Goal: Check status: Check status

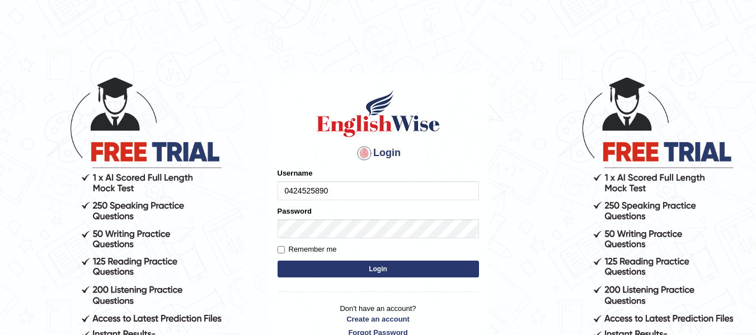
type input "0424525890"
click at [332, 265] on button "Login" at bounding box center [377, 269] width 201 height 17
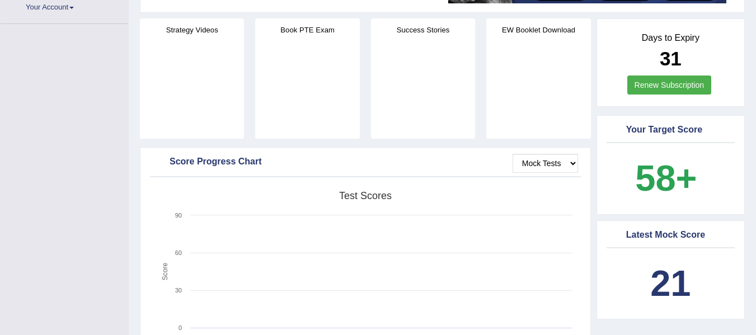
scroll to position [258, 0]
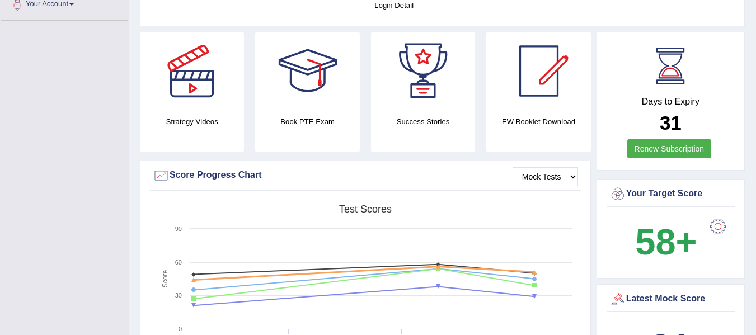
drag, startPoint x: 0, startPoint y: 0, endPoint x: 332, endPoint y: 265, distance: 424.8
click at [332, 267] on icon at bounding box center [364, 273] width 351 height 13
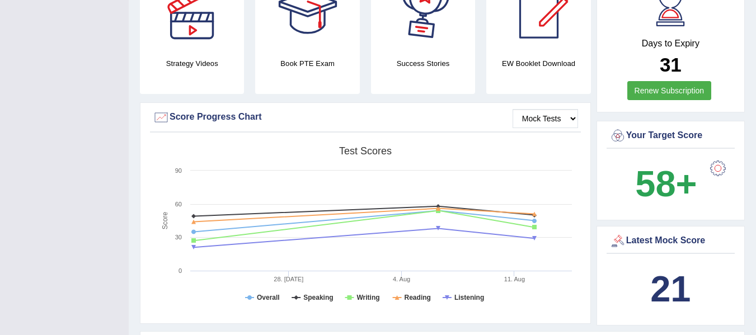
scroll to position [352, 0]
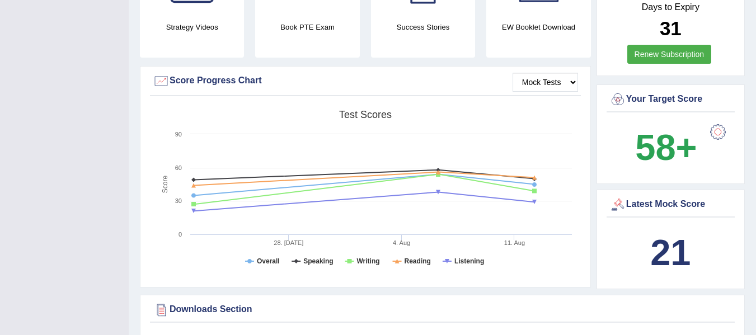
click at [665, 133] on b "58+" at bounding box center [666, 147] width 62 height 41
click at [673, 134] on b "58+" at bounding box center [666, 147] width 62 height 41
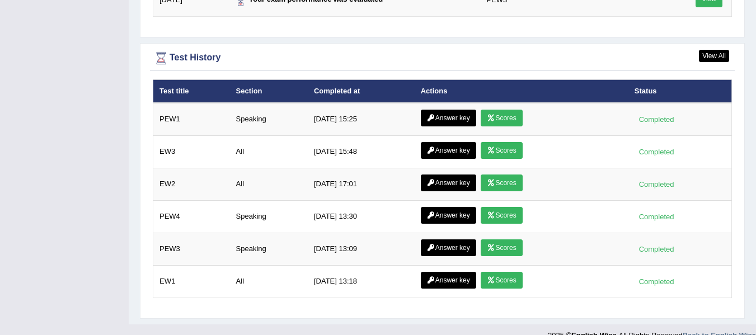
scroll to position [1604, 0]
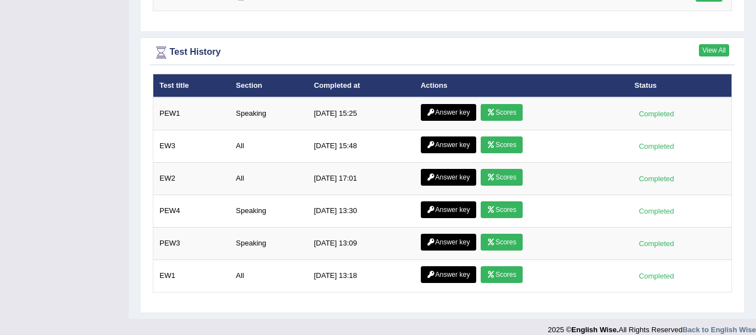
click at [724, 44] on link "View All" at bounding box center [714, 50] width 30 height 12
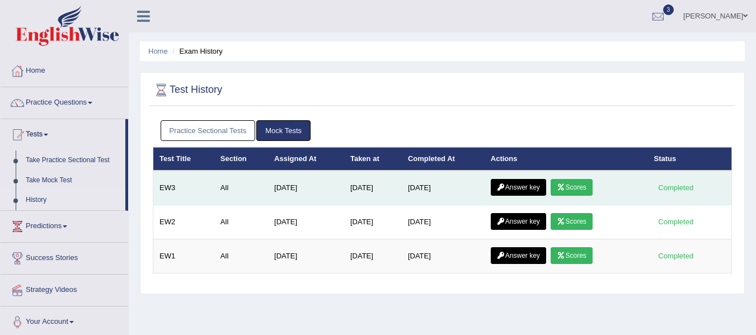
click at [571, 184] on link "Scores" at bounding box center [571, 187] width 41 height 17
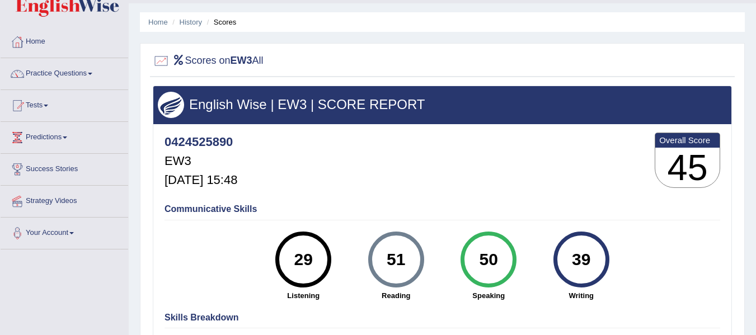
scroll to position [23, 0]
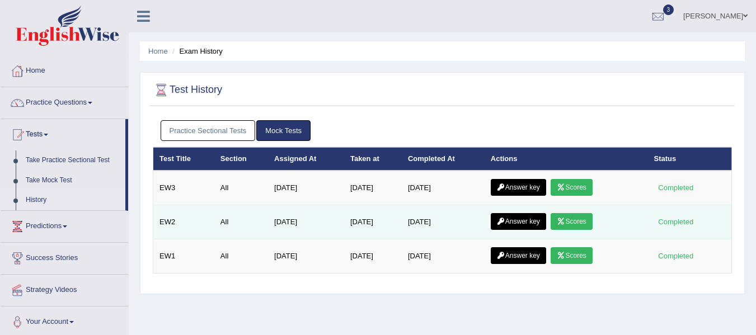
click at [578, 223] on link "Scores" at bounding box center [571, 221] width 41 height 17
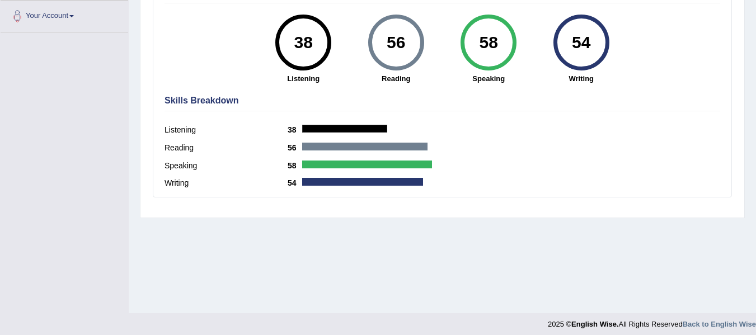
scroll to position [247, 0]
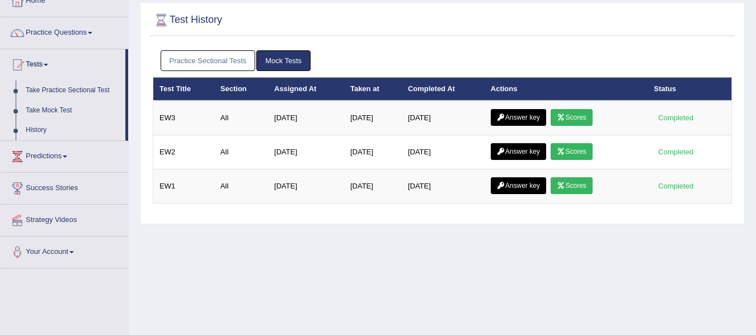
scroll to position [70, 0]
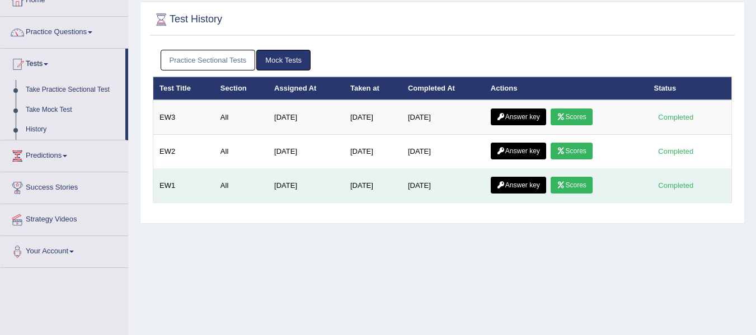
click at [581, 187] on link "Scores" at bounding box center [571, 185] width 41 height 17
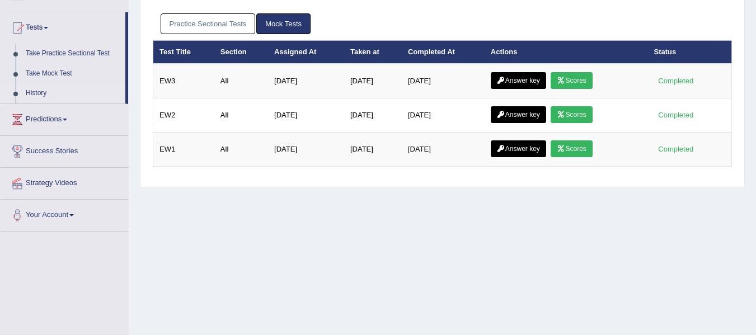
scroll to position [108, 0]
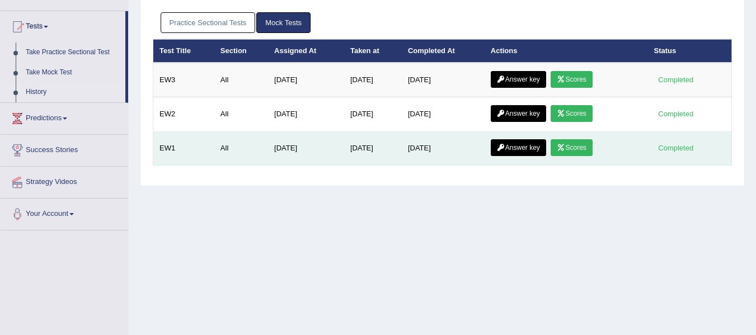
drag, startPoint x: 353, startPoint y: 154, endPoint x: 367, endPoint y: 148, distance: 15.1
click at [367, 148] on td "Jul 22, 2025" at bounding box center [373, 148] width 58 height 34
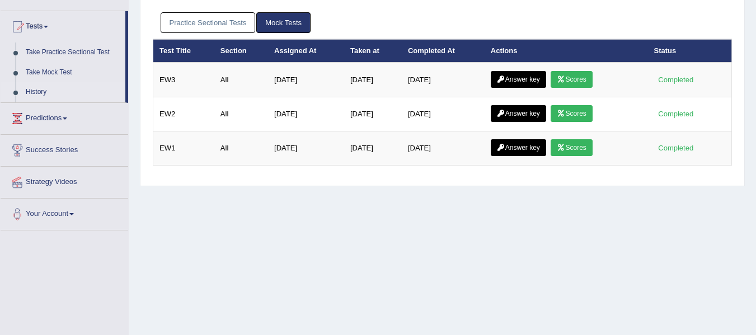
click at [290, 209] on div "Home Exam History Test History Practice Sectional Tests Mock Tests Test Title S…" at bounding box center [442, 171] width 627 height 559
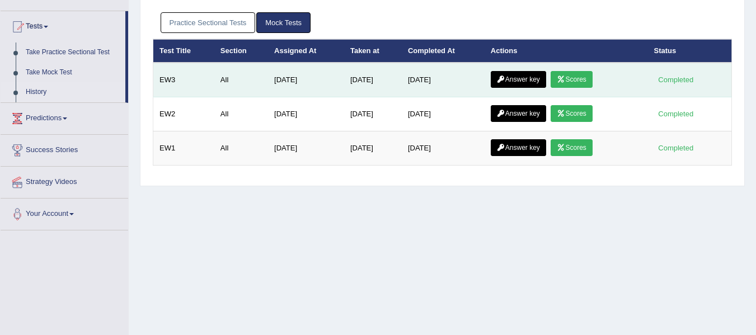
click at [578, 82] on link "Scores" at bounding box center [571, 79] width 41 height 17
